Goal: Find specific page/section: Locate item on page

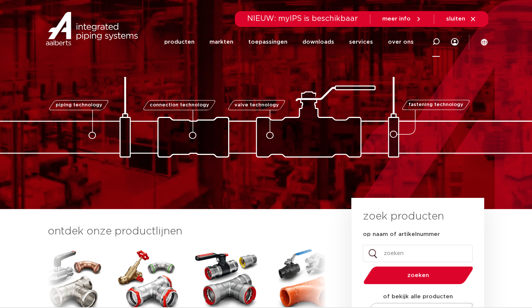
click at [438, 43] on icon at bounding box center [436, 41] width 7 height 7
type input "10m070045e01"
click button "Zoeken" at bounding box center [0, 0] width 0 height 0
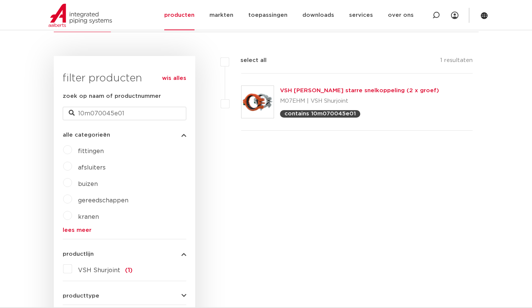
click at [359, 89] on link "VSH [PERSON_NAME] starre snelkoppeling (2 x groef)" at bounding box center [359, 91] width 159 height 6
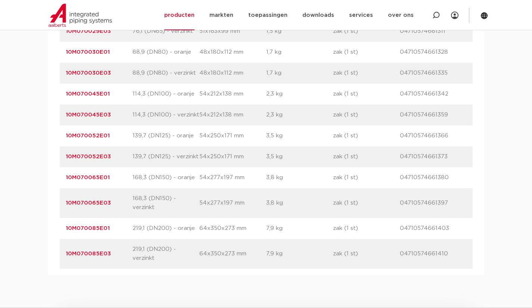
scroll to position [642, 0]
